Goal: Task Accomplishment & Management: Manage account settings

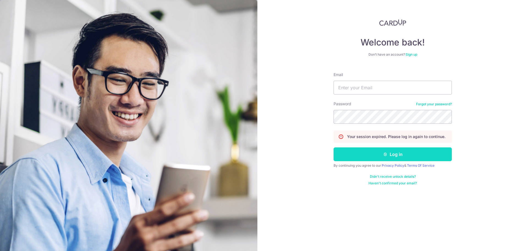
type input "[EMAIL_ADDRESS][DOMAIN_NAME]"
click at [367, 155] on button "Log in" at bounding box center [393, 154] width 118 height 14
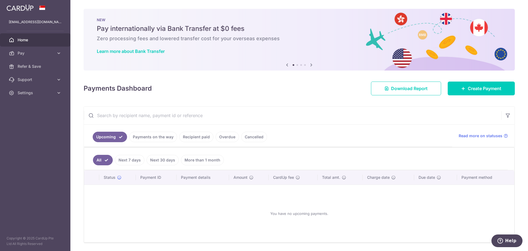
click at [138, 139] on link "Payments on the way" at bounding box center [153, 137] width 48 height 10
